Goal: Task Accomplishment & Management: Manage account settings

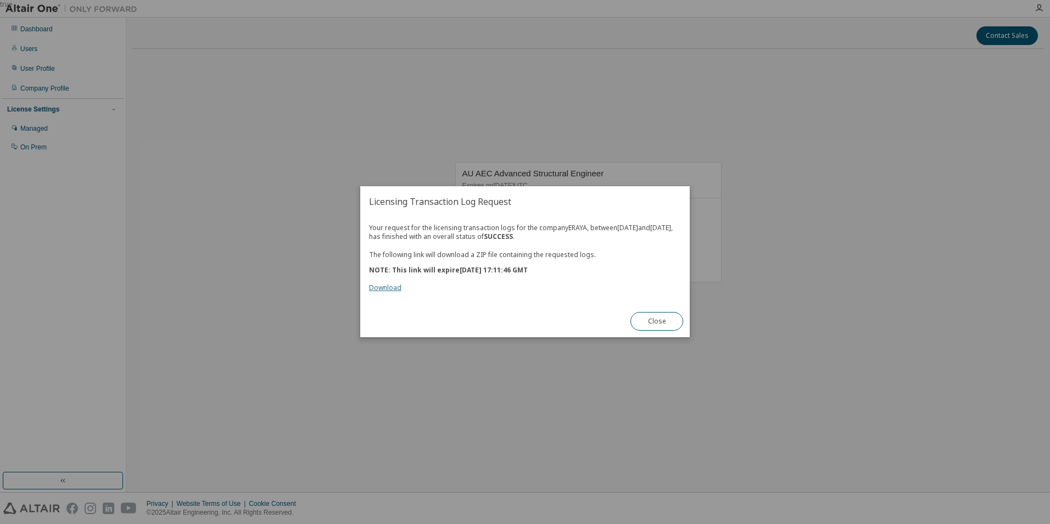
click at [387, 290] on link "Download" at bounding box center [385, 287] width 32 height 9
click at [656, 329] on button "Close" at bounding box center [656, 321] width 53 height 19
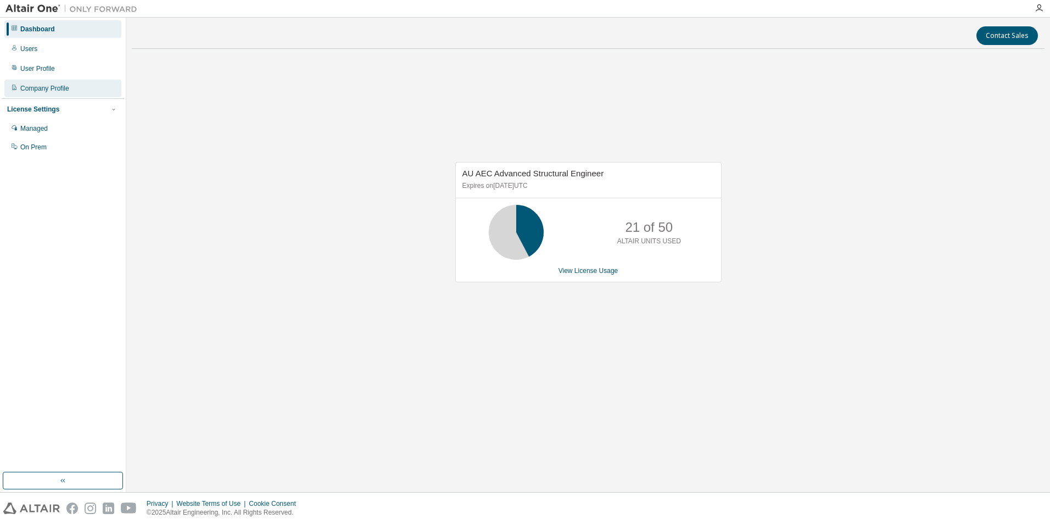
click at [58, 85] on div "Company Profile" at bounding box center [44, 88] width 49 height 9
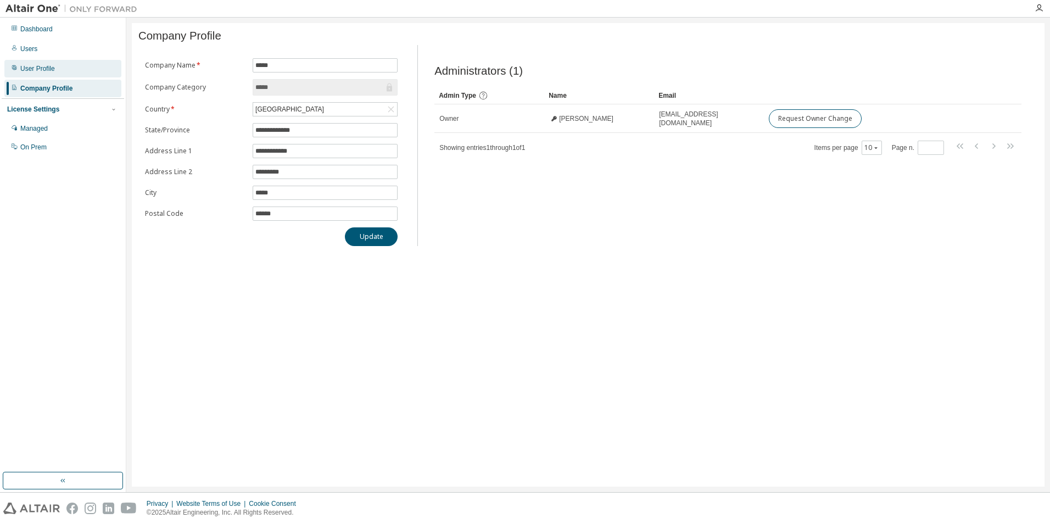
click at [29, 67] on div "User Profile" at bounding box center [37, 68] width 35 height 9
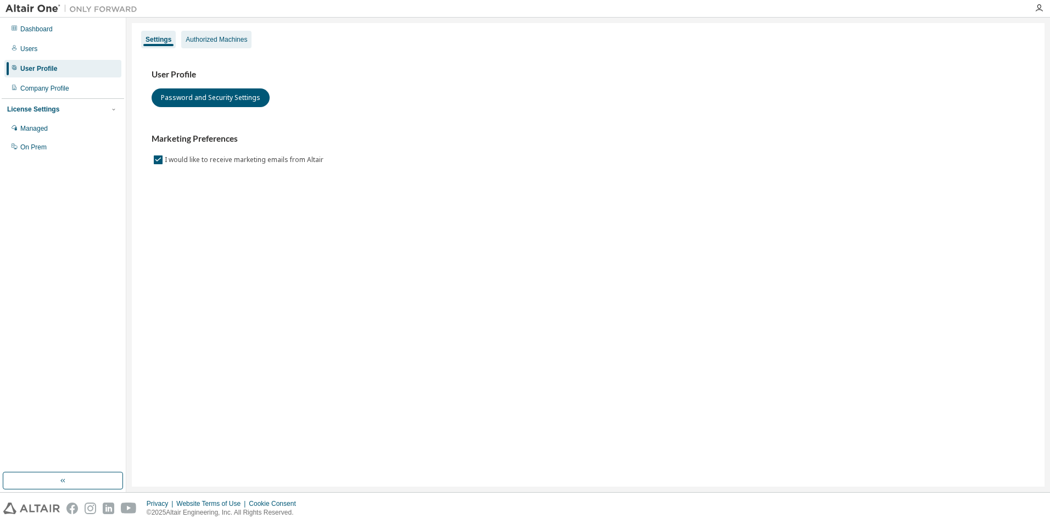
click at [217, 40] on div "Authorized Machines" at bounding box center [216, 39] width 61 height 9
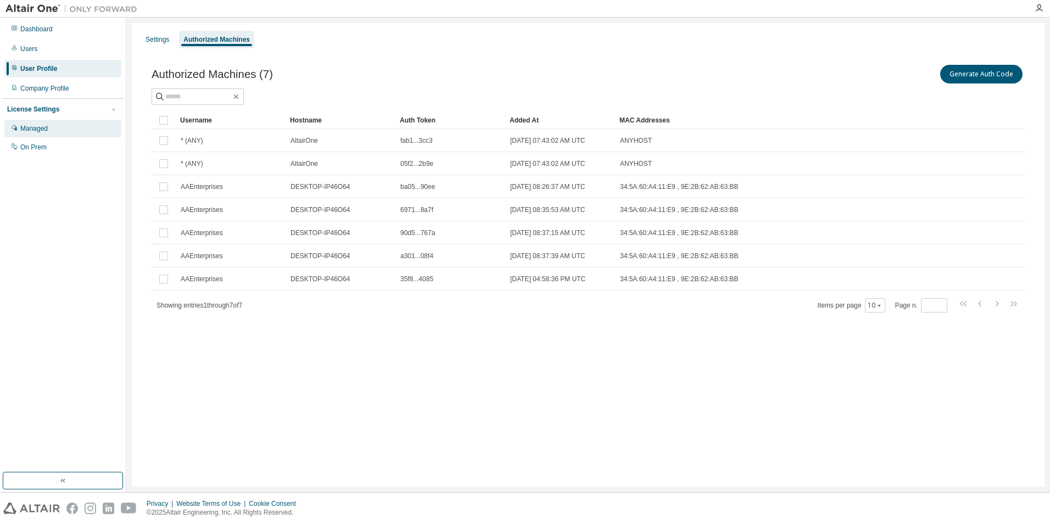
click at [36, 127] on div "Managed" at bounding box center [33, 128] width 27 height 9
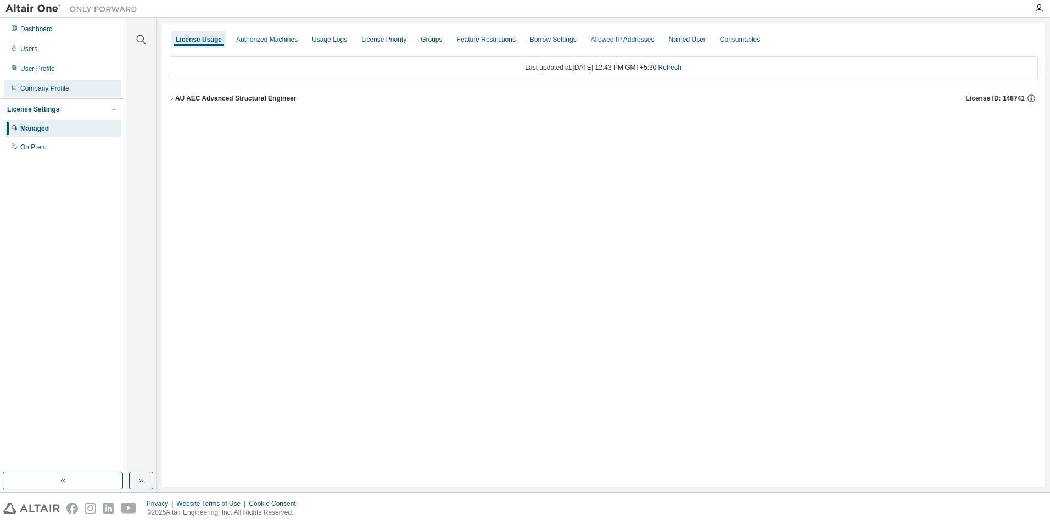
click at [34, 85] on div "Company Profile" at bounding box center [44, 88] width 49 height 9
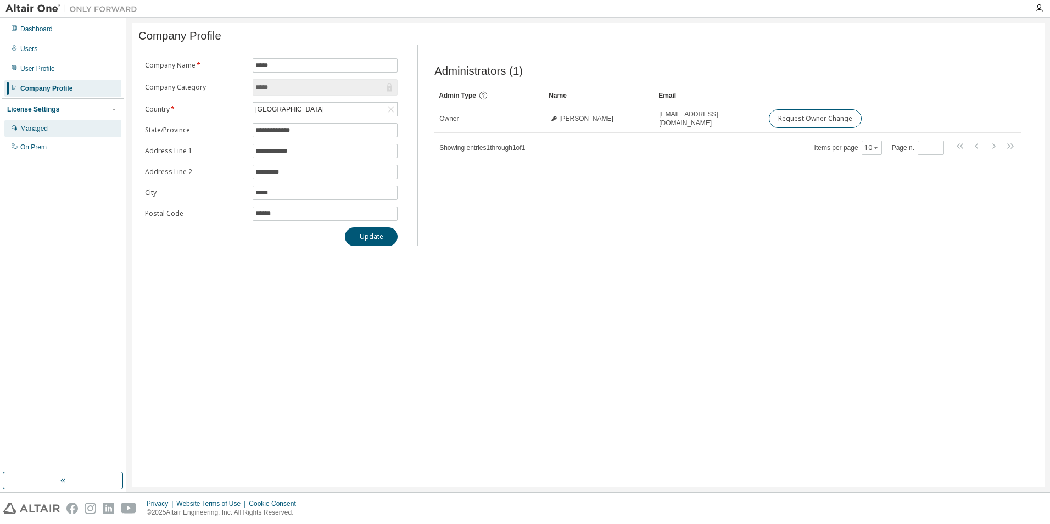
click at [24, 129] on div "Managed" at bounding box center [33, 128] width 27 height 9
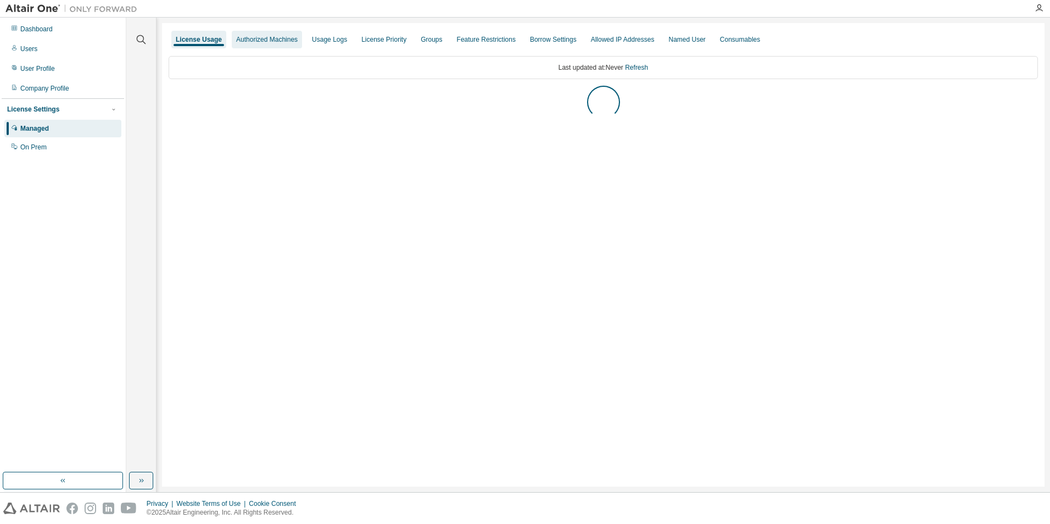
click at [281, 35] on div "Authorized Machines" at bounding box center [266, 39] width 61 height 9
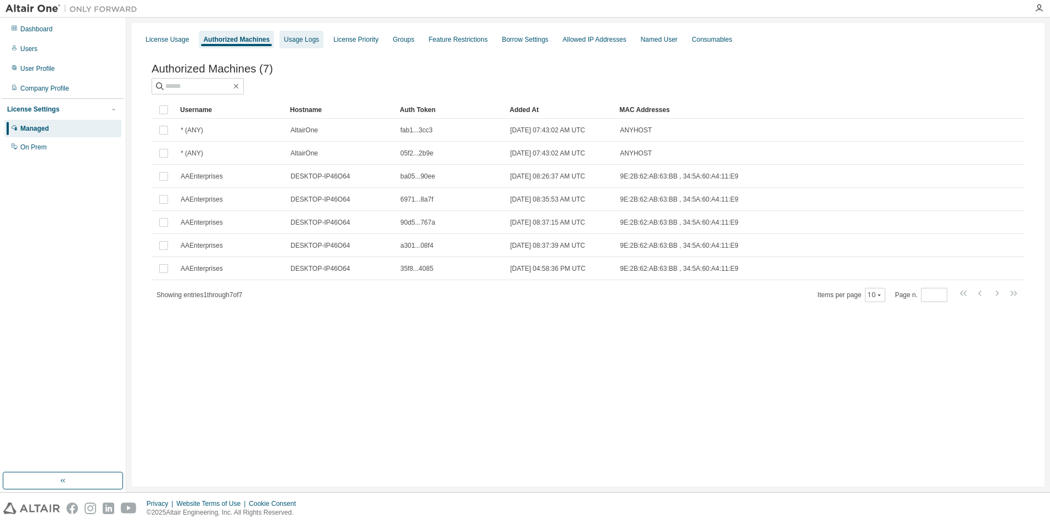
click at [303, 41] on div "Usage Logs" at bounding box center [301, 39] width 35 height 9
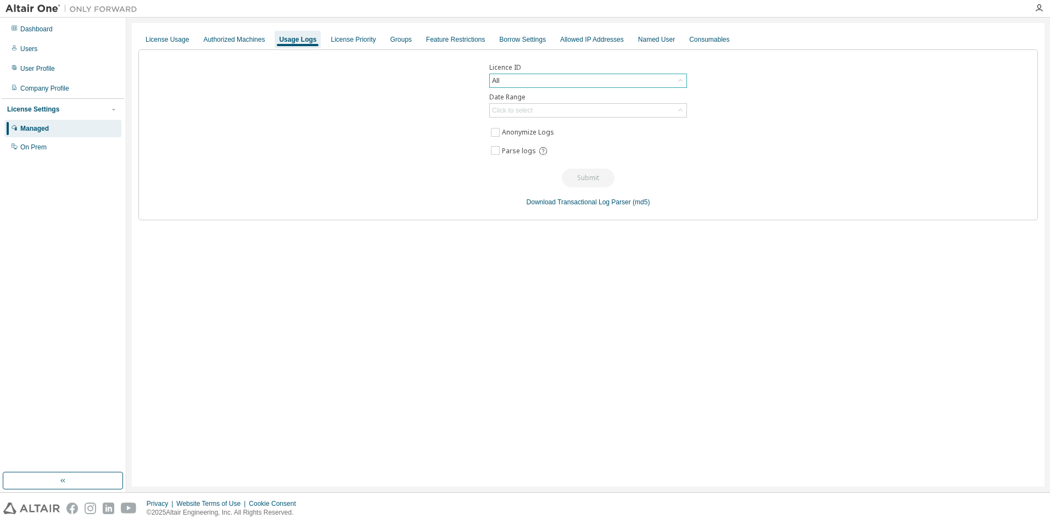
click at [519, 85] on div "All" at bounding box center [588, 80] width 197 height 13
click at [419, 88] on div "Licence ID All All 148741 - AU AEC Advanced Structural Engineer Date Range Clic…" at bounding box center [587, 134] width 899 height 171
click at [348, 38] on div "License Priority" at bounding box center [353, 39] width 45 height 9
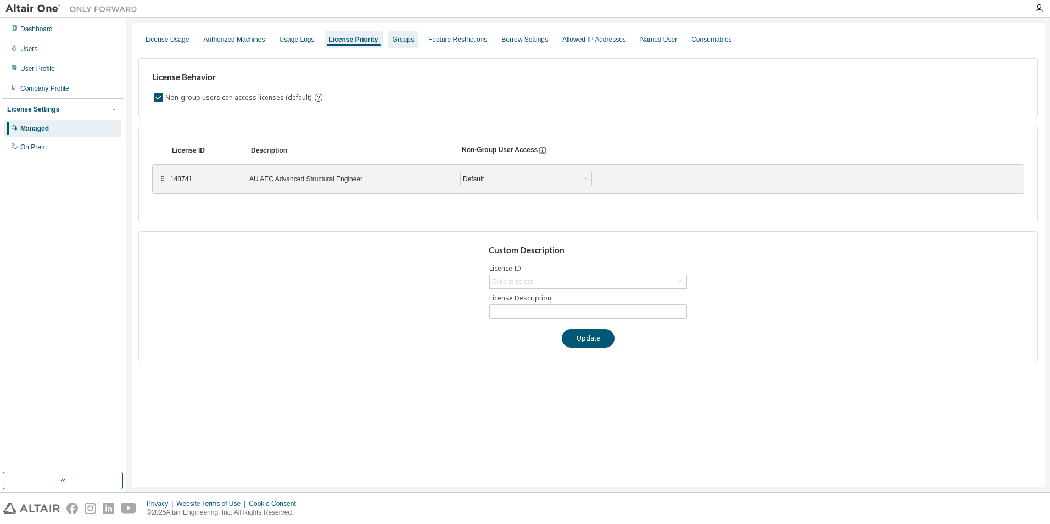
click at [404, 41] on div "Groups" at bounding box center [403, 39] width 21 height 9
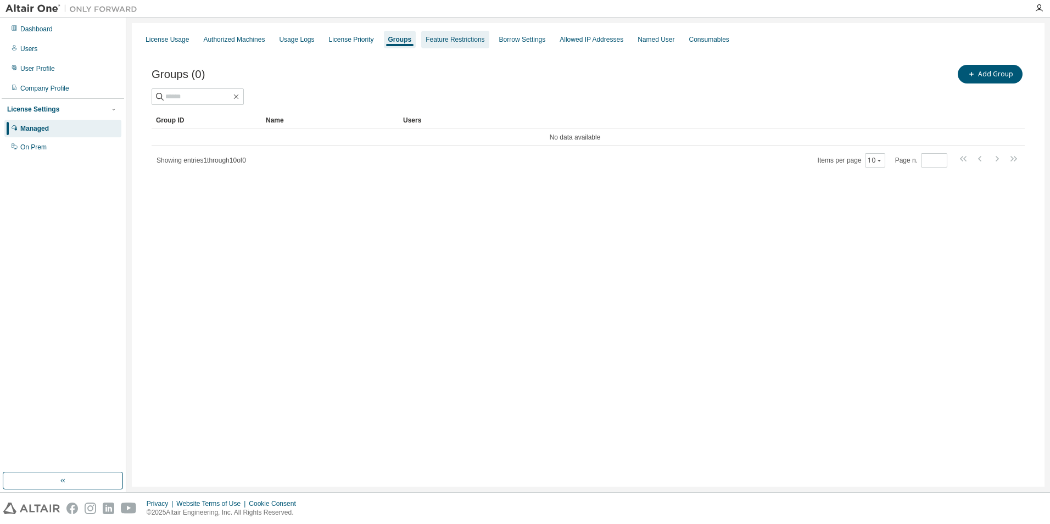
click at [465, 44] on div "Feature Restrictions" at bounding box center [455, 40] width 68 height 18
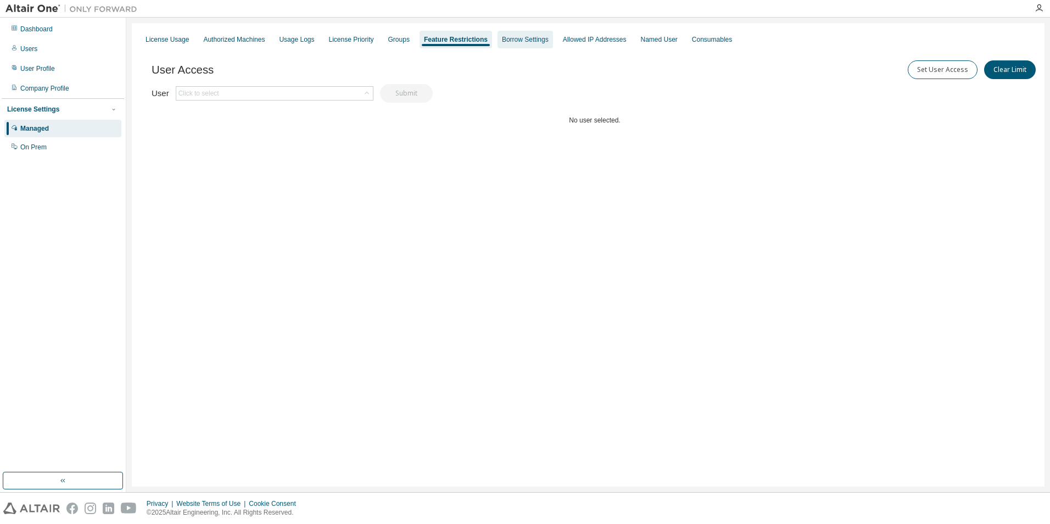
click at [524, 45] on div "Borrow Settings" at bounding box center [524, 40] width 55 height 18
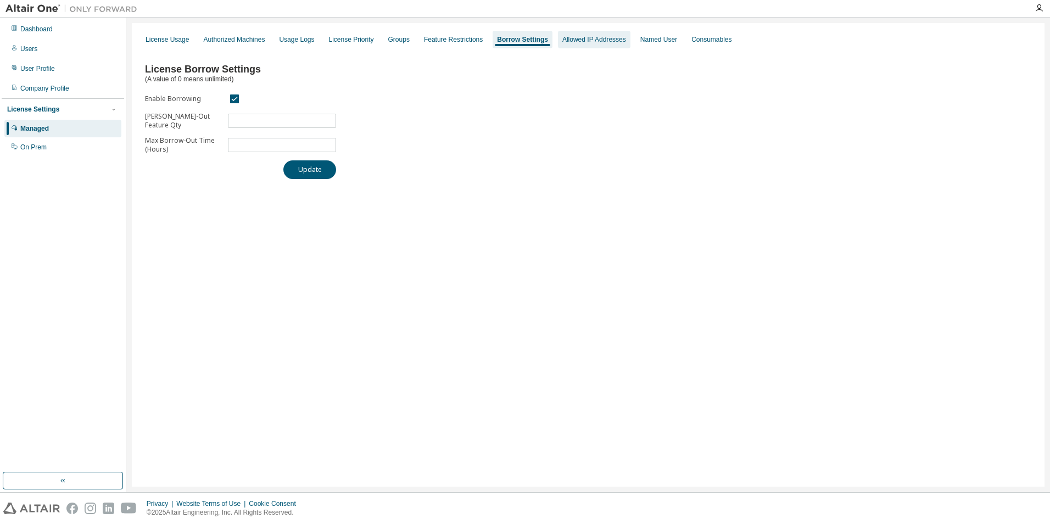
click at [592, 41] on div "Allowed IP Addresses" at bounding box center [594, 39] width 64 height 9
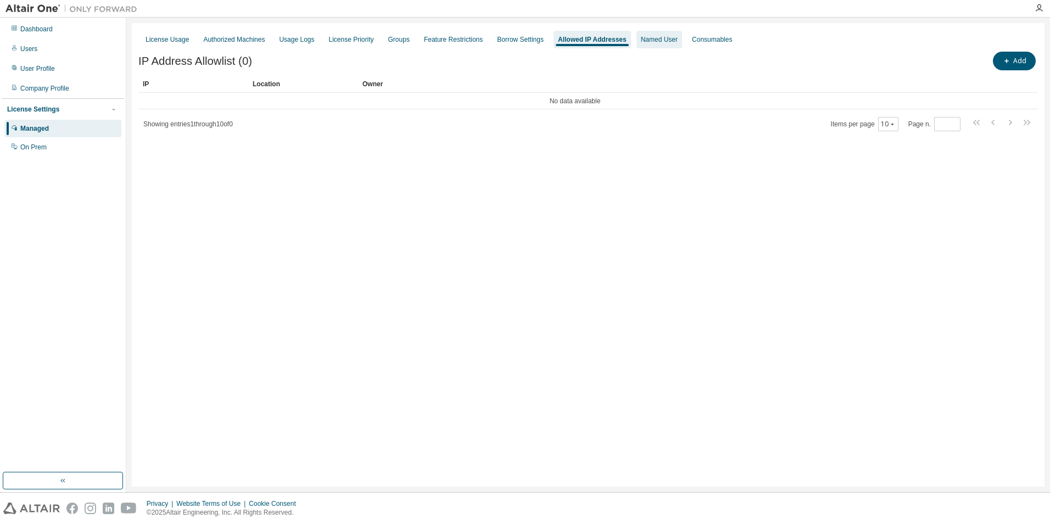
click at [641, 41] on div "Named User" at bounding box center [659, 39] width 37 height 9
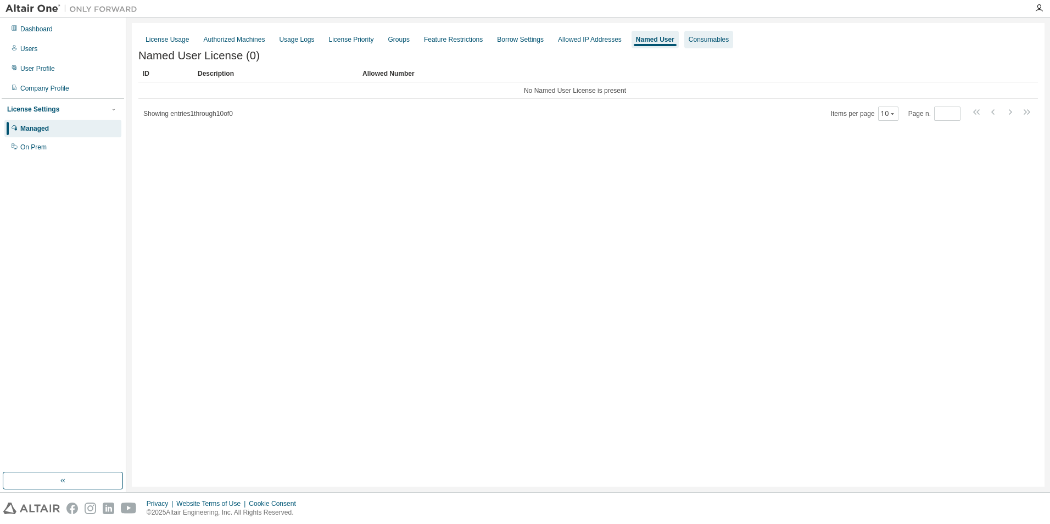
click at [696, 44] on div "Consumables" at bounding box center [708, 40] width 49 height 18
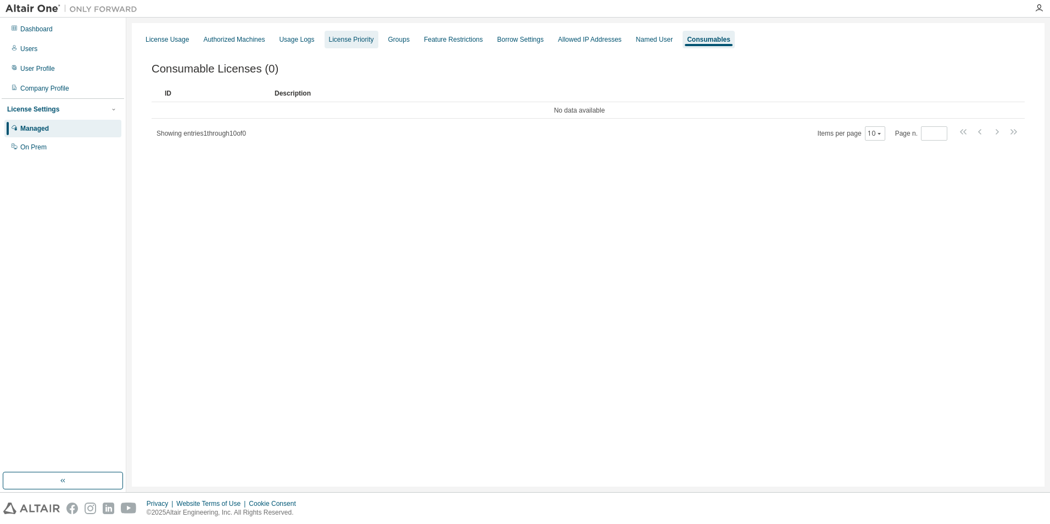
click at [353, 40] on div "License Priority" at bounding box center [351, 39] width 45 height 9
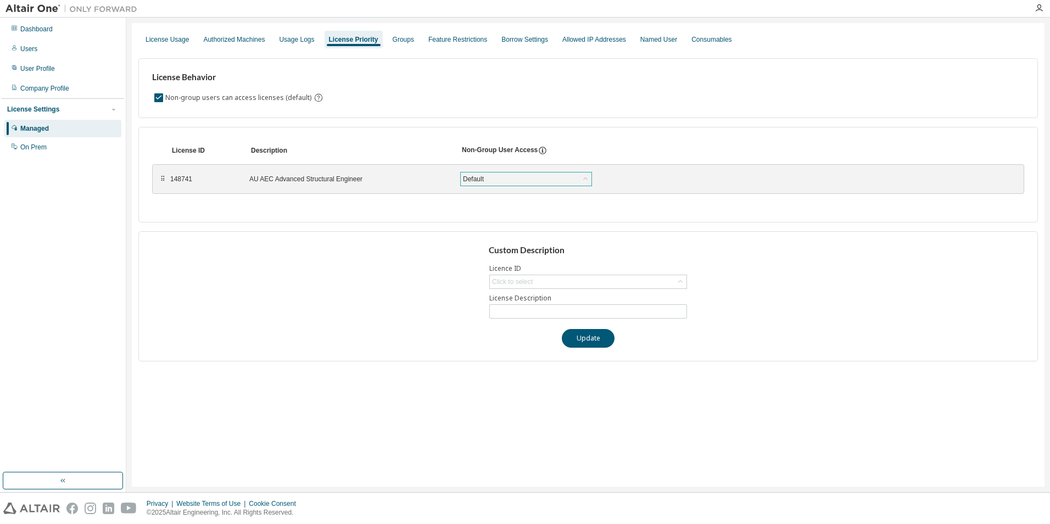
click at [572, 177] on div "Default" at bounding box center [526, 178] width 131 height 13
click at [779, 233] on div "Custom Description Licence ID Click to select License Description Update" at bounding box center [587, 296] width 899 height 130
